Goal: Transaction & Acquisition: Purchase product/service

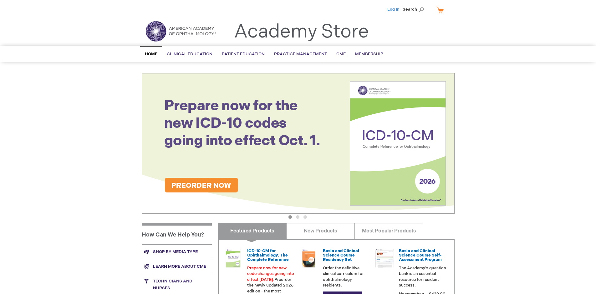
click at [394, 9] on link "Log In" at bounding box center [393, 9] width 12 height 5
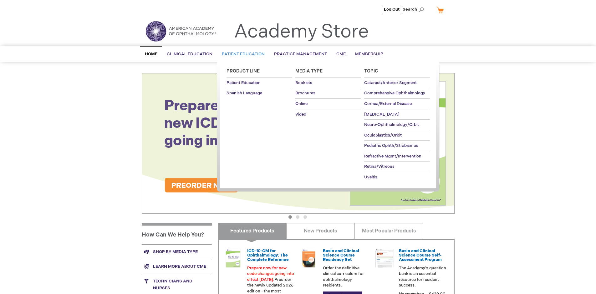
click at [242, 54] on span "Patient Education" at bounding box center [243, 54] width 43 height 5
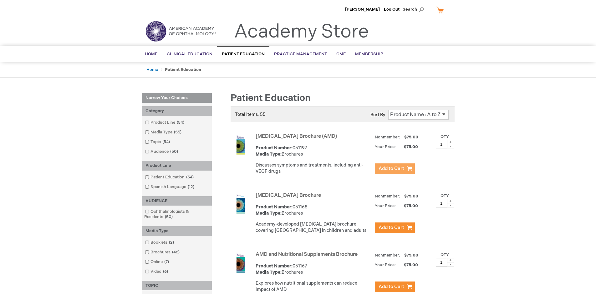
click at [394, 169] on span "Add to Cart" at bounding box center [392, 169] width 26 height 6
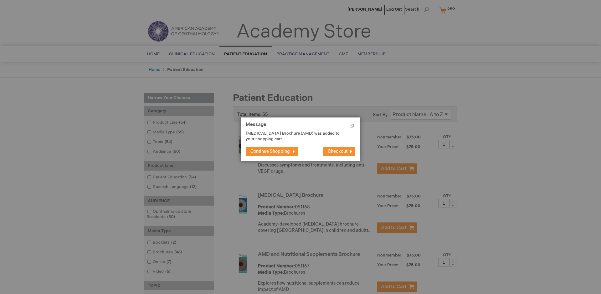
click at [270, 151] on span "Continue Shopping" at bounding box center [269, 151] width 39 height 5
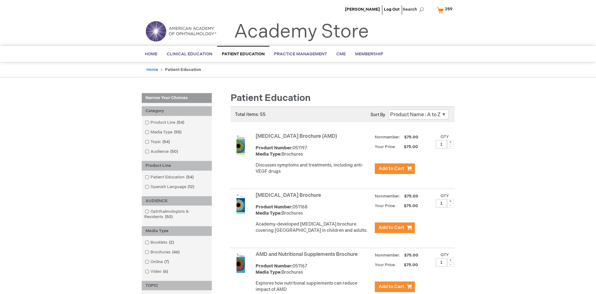
click at [308, 258] on link "AMD and Nutritional Supplements Brochure" at bounding box center [307, 255] width 102 height 6
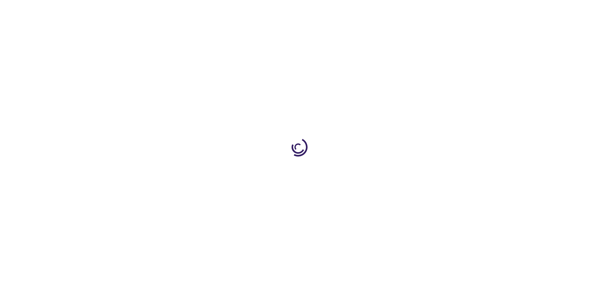
type input "1"
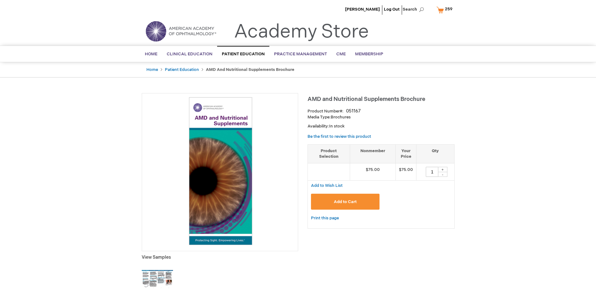
click at [345, 202] on span "Add to Cart" at bounding box center [345, 202] width 23 height 5
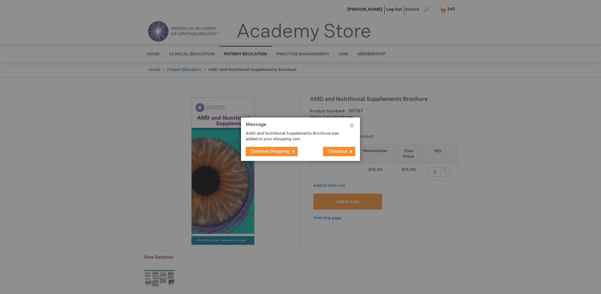
click at [270, 151] on span "Continue Shopping" at bounding box center [269, 151] width 39 height 5
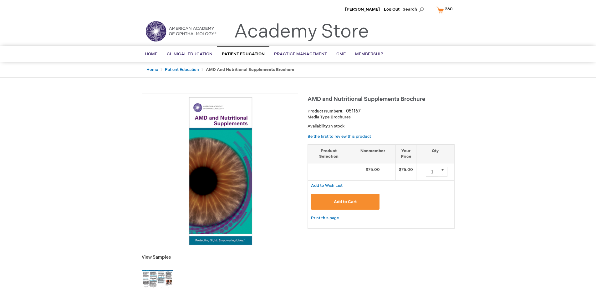
click at [445, 10] on span "260" at bounding box center [449, 9] width 8 height 5
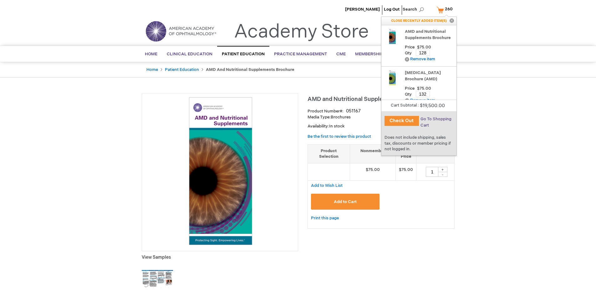
click at [435, 119] on span "Go To Shopping Cart" at bounding box center [435, 122] width 31 height 11
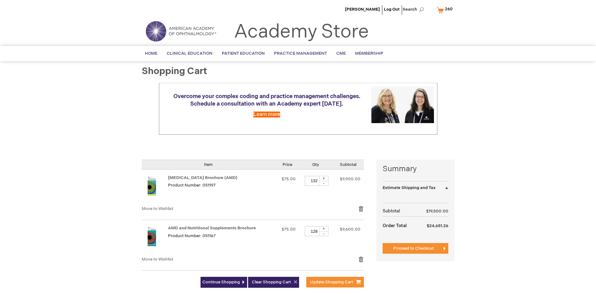
select select "US"
select select "41"
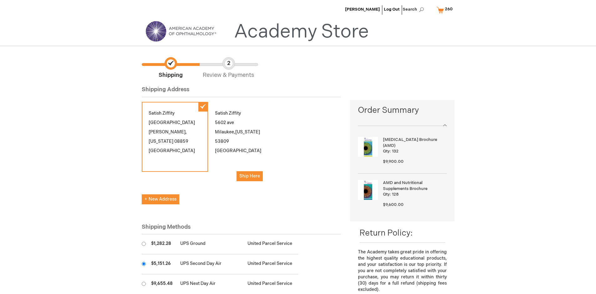
click at [144, 264] on input "radio" at bounding box center [144, 264] width 4 height 4
